Goal: Information Seeking & Learning: Learn about a topic

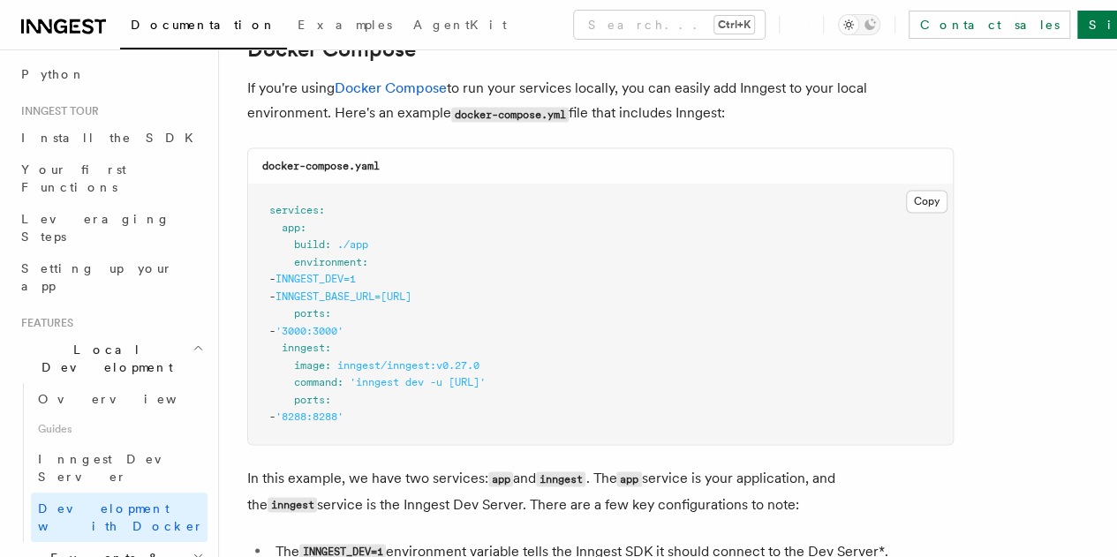
scroll to position [1187, 0]
click at [182, 542] on h2 "Events & Triggers" at bounding box center [110, 566] width 193 height 49
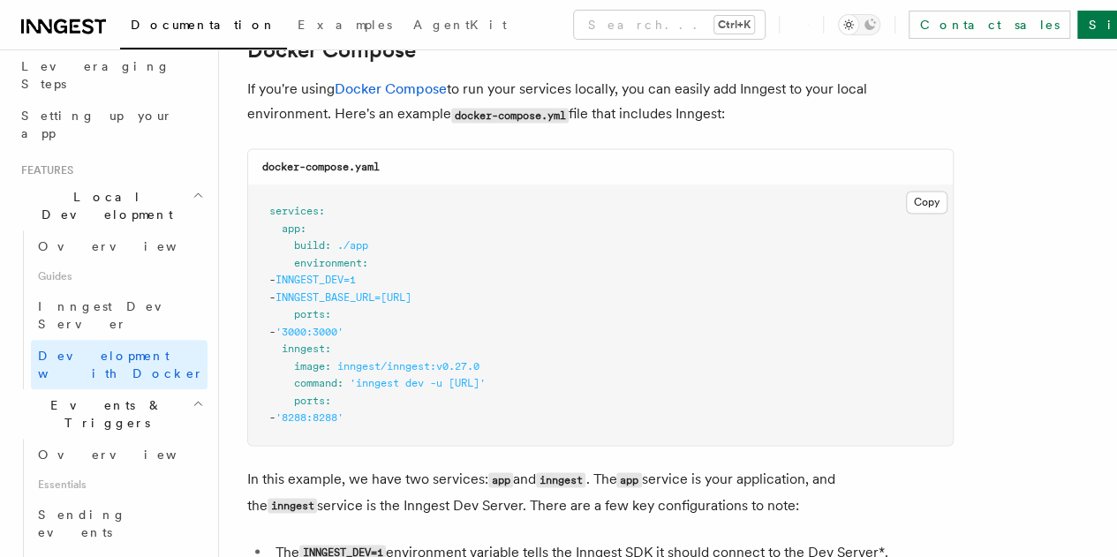
scroll to position [286, 0]
click at [106, 438] on link "Overview" at bounding box center [119, 454] width 177 height 32
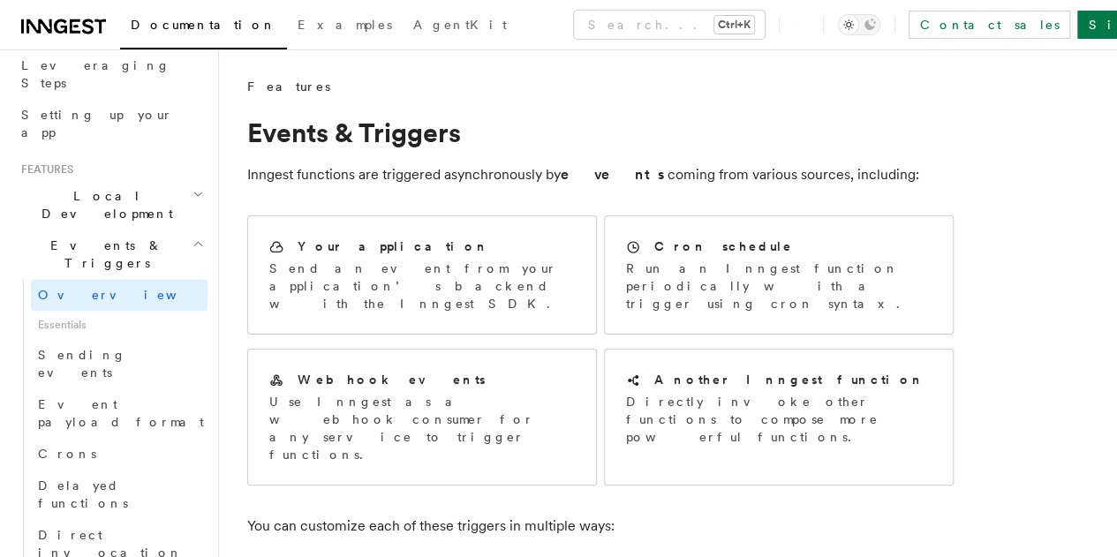
click at [344, 174] on p "Inngest functions are triggered asynchronously by events coming from various so…" at bounding box center [600, 175] width 707 height 25
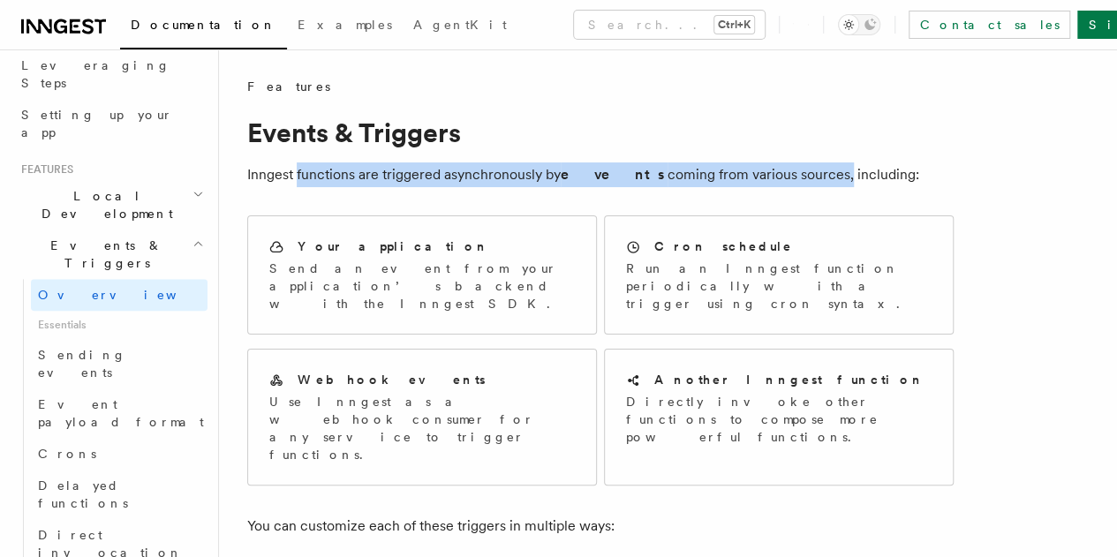
drag, startPoint x: 344, startPoint y: 174, endPoint x: 788, endPoint y: 175, distance: 443.4
click at [788, 175] on p "Inngest functions are triggered asynchronously by events coming from various so…" at bounding box center [600, 175] width 707 height 25
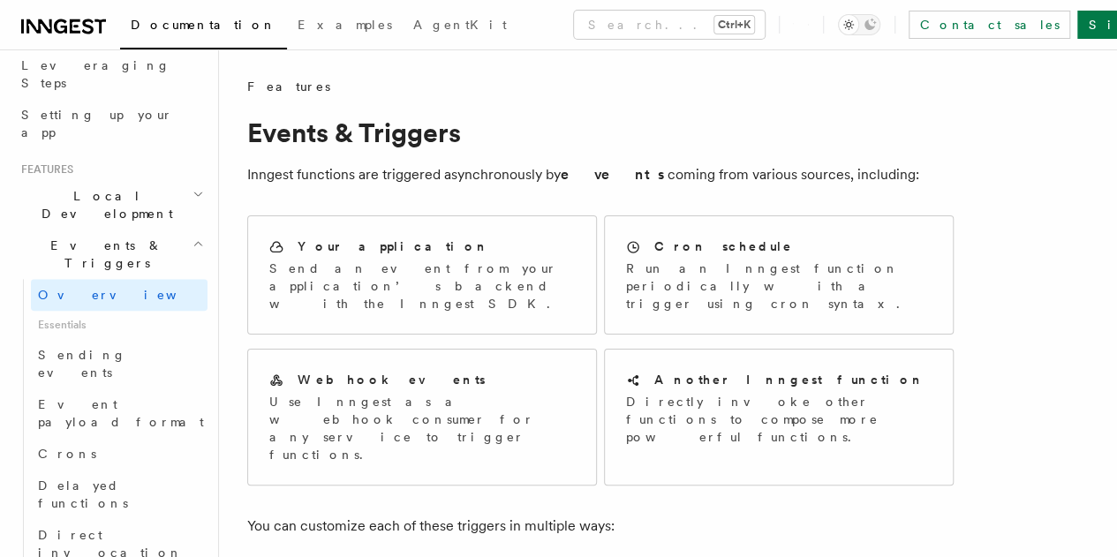
click at [829, 186] on p "Inngest functions are triggered asynchronously by events coming from various so…" at bounding box center [600, 175] width 707 height 25
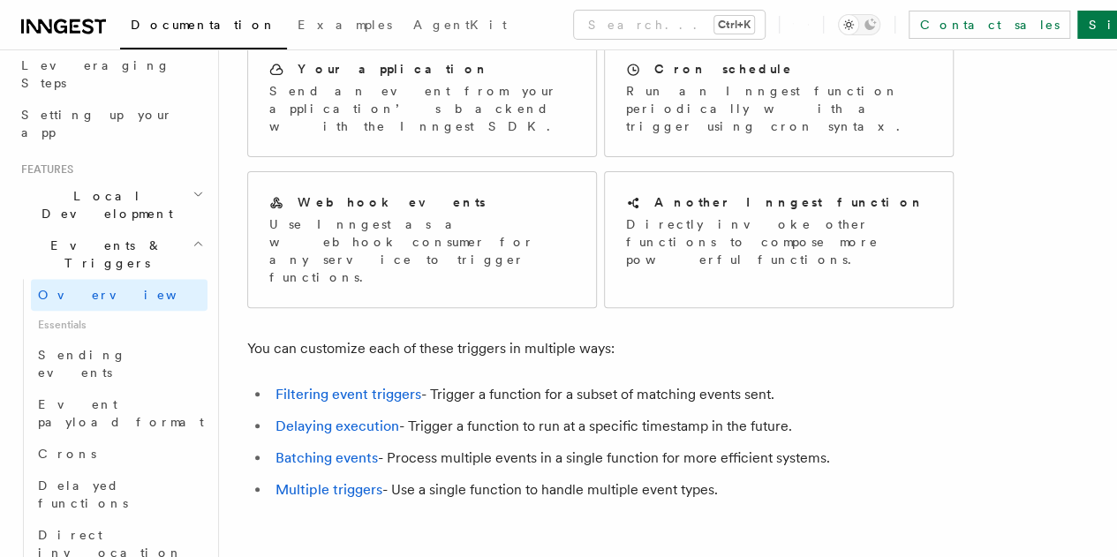
scroll to position [178, 0]
